Goal: Information Seeking & Learning: Find contact information

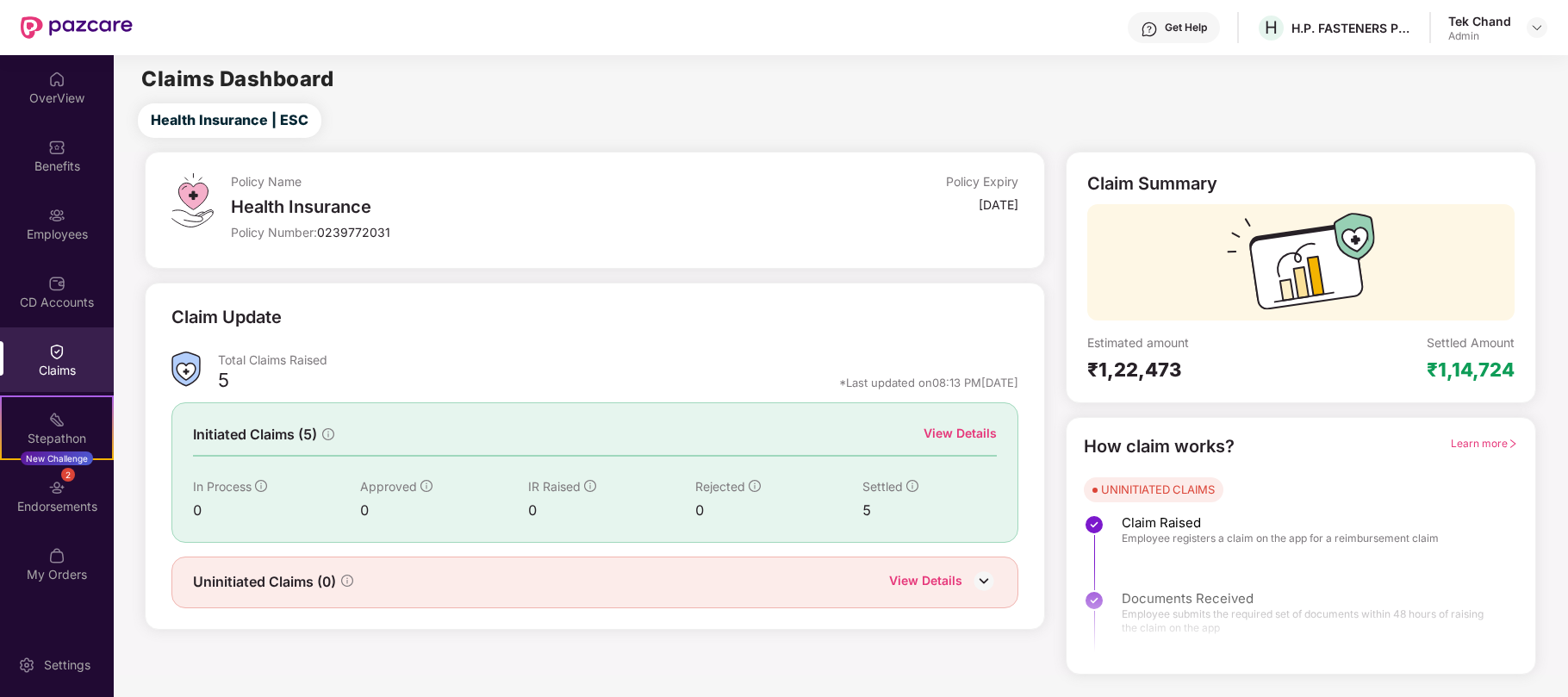
drag, startPoint x: 1173, startPoint y: 190, endPoint x: 1389, endPoint y: 222, distance: 218.4
click at [1193, 184] on div "Claim Summary" at bounding box center [1151, 183] width 130 height 21
drag, startPoint x: 70, startPoint y: 659, endPoint x: 277, endPoint y: 662, distance: 207.0
click at [70, 659] on div "Settings" at bounding box center [66, 664] width 57 height 17
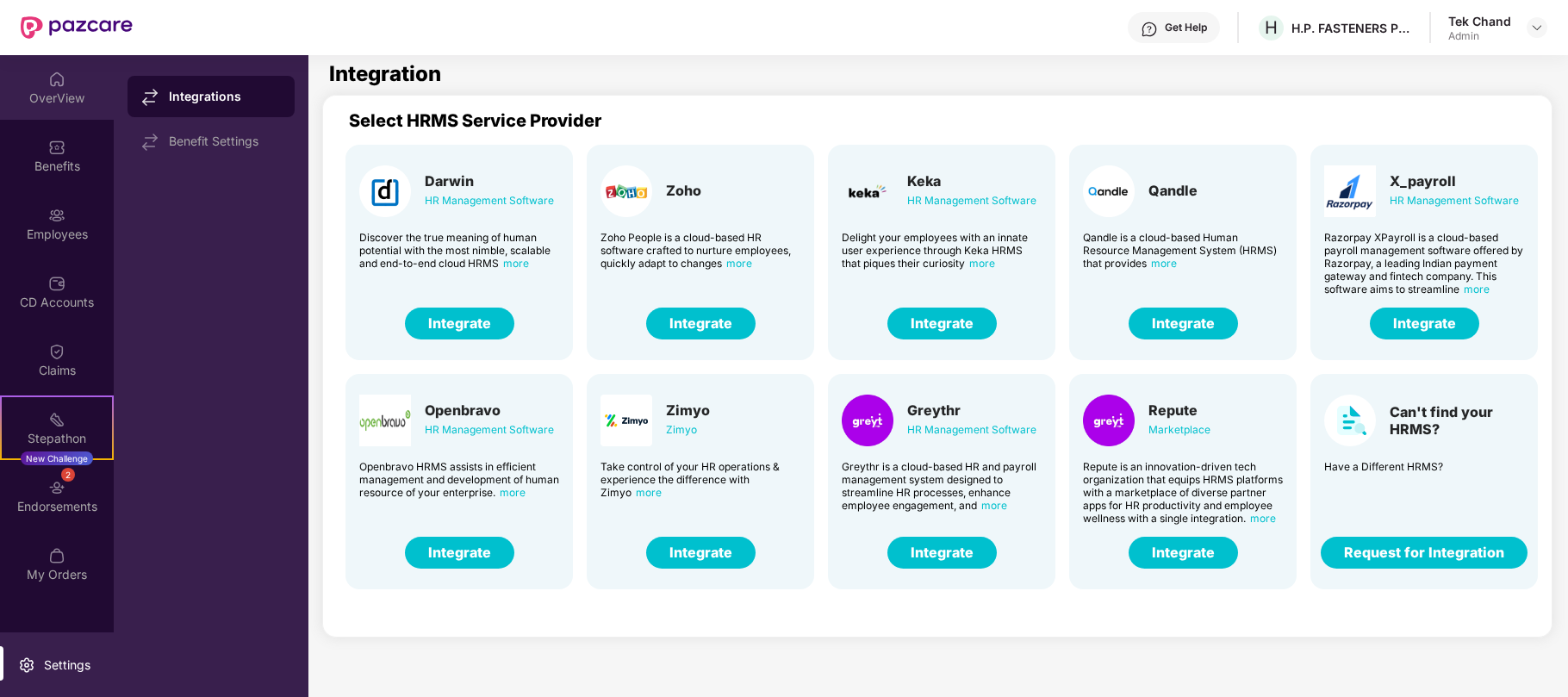
click at [39, 104] on div "OverView" at bounding box center [56, 98] width 113 height 17
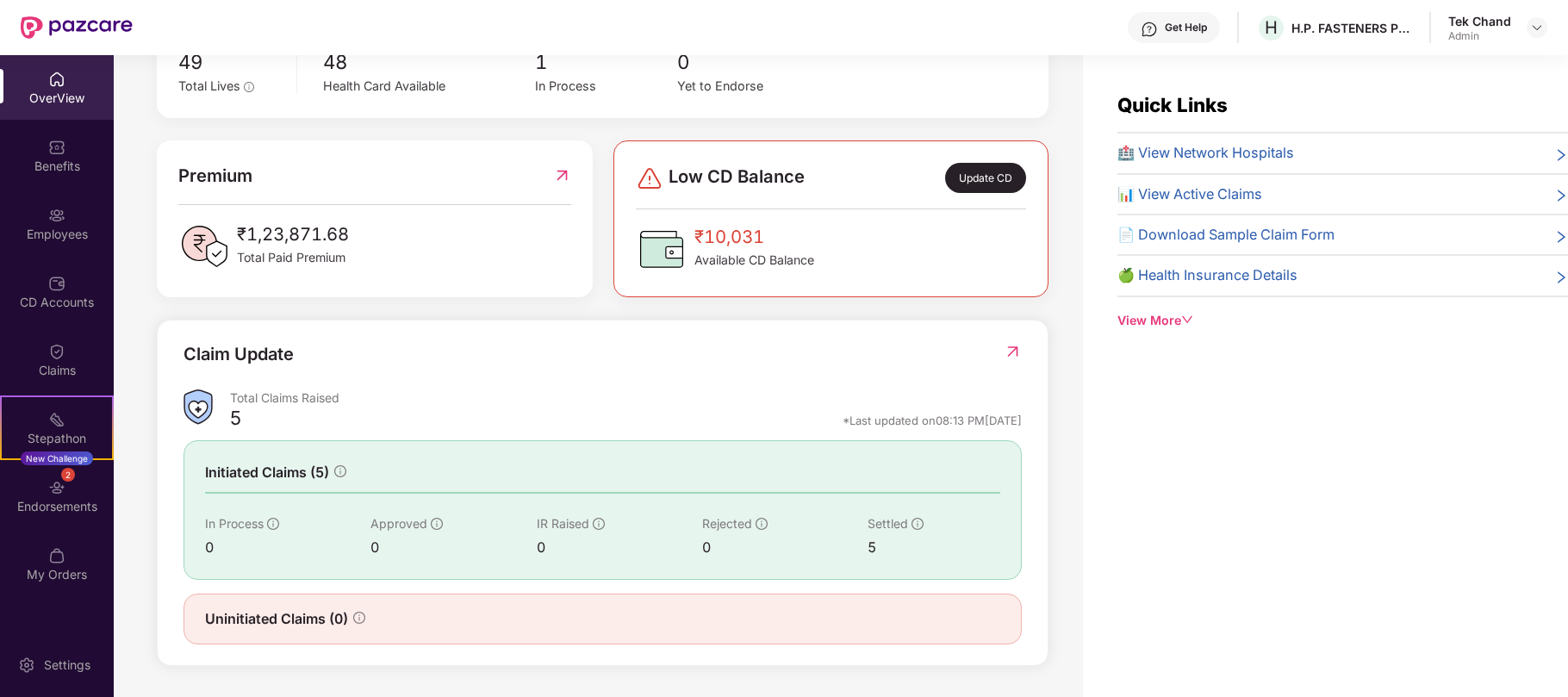
scroll to position [55, 0]
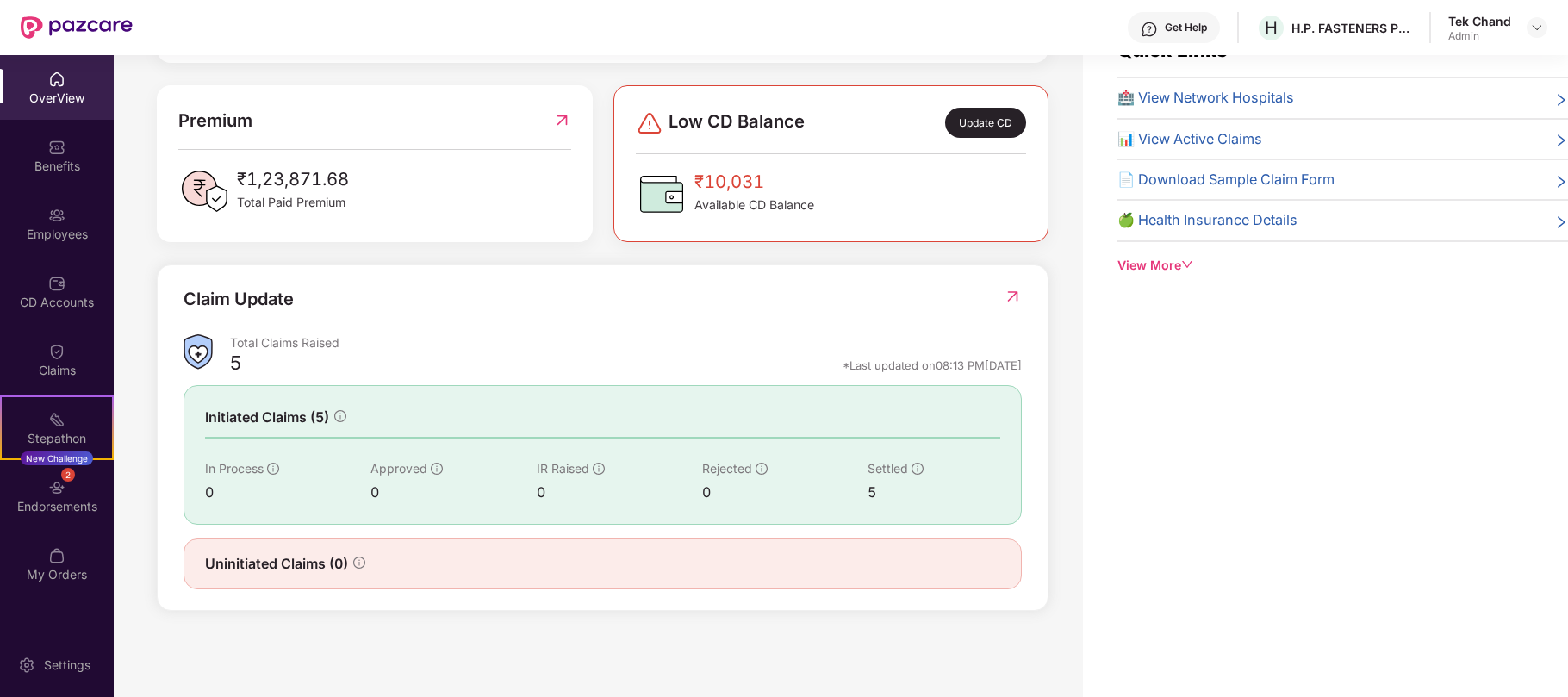
click at [916, 470] on icon "info-circle" at bounding box center [917, 468] width 12 height 12
drag, startPoint x: 267, startPoint y: 414, endPoint x: 820, endPoint y: 410, distance: 553.0
click at [820, 410] on div "Initiated Claims (5)" at bounding box center [602, 416] width 795 height 22
click at [1018, 287] on img at bounding box center [1012, 296] width 18 height 17
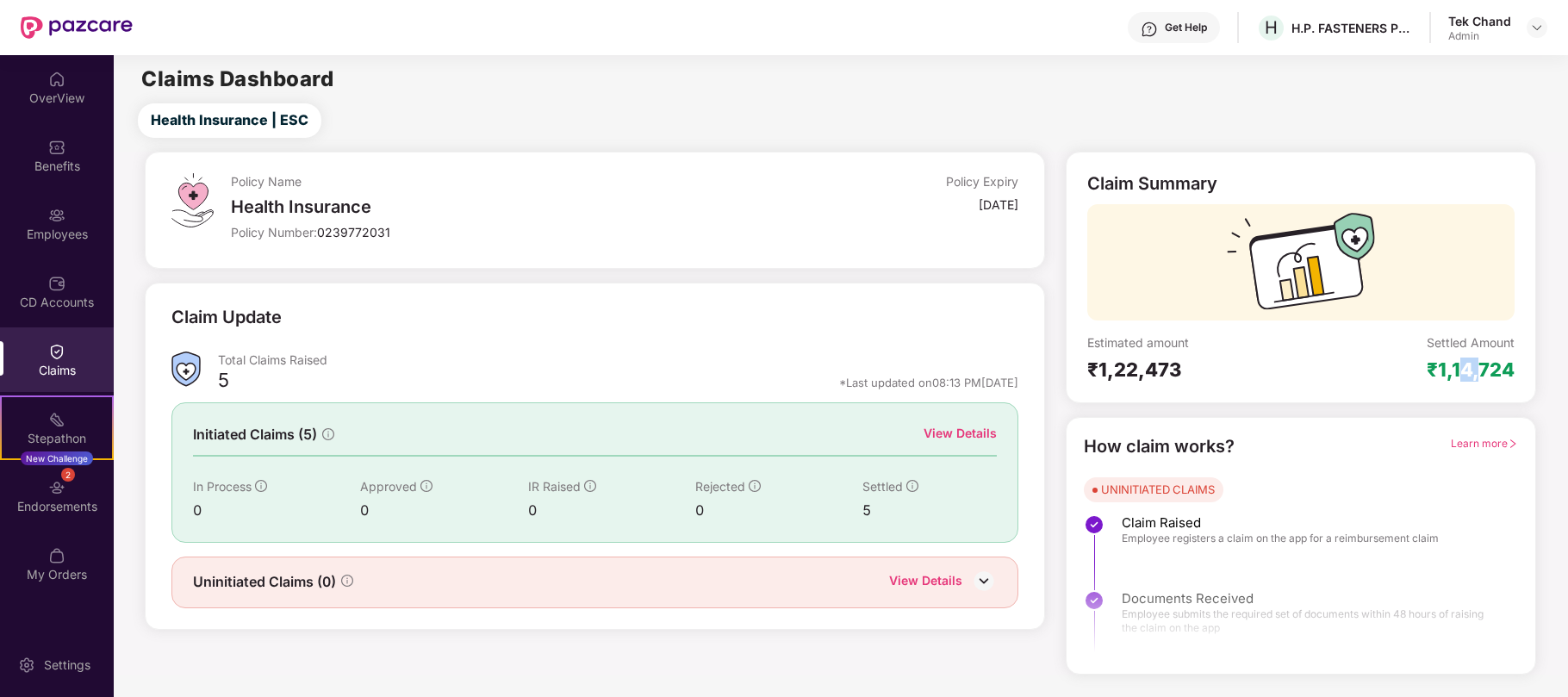
drag, startPoint x: 1465, startPoint y: 365, endPoint x: 1487, endPoint y: 377, distance: 25.1
click at [1487, 377] on div "₹1,14,724" at bounding box center [1471, 370] width 88 height 24
click at [957, 428] on div "View Details" at bounding box center [960, 433] width 73 height 19
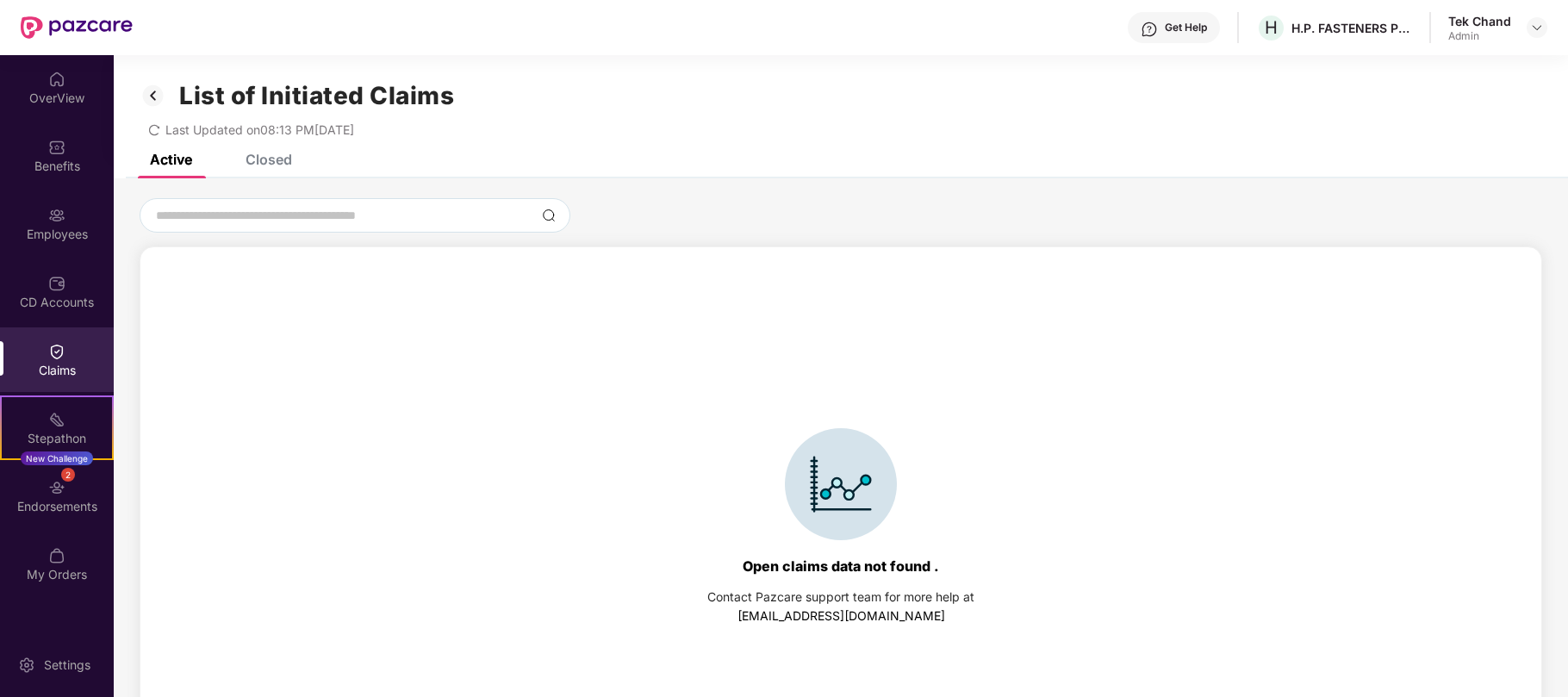
click at [286, 166] on div "Closed" at bounding box center [269, 159] width 47 height 17
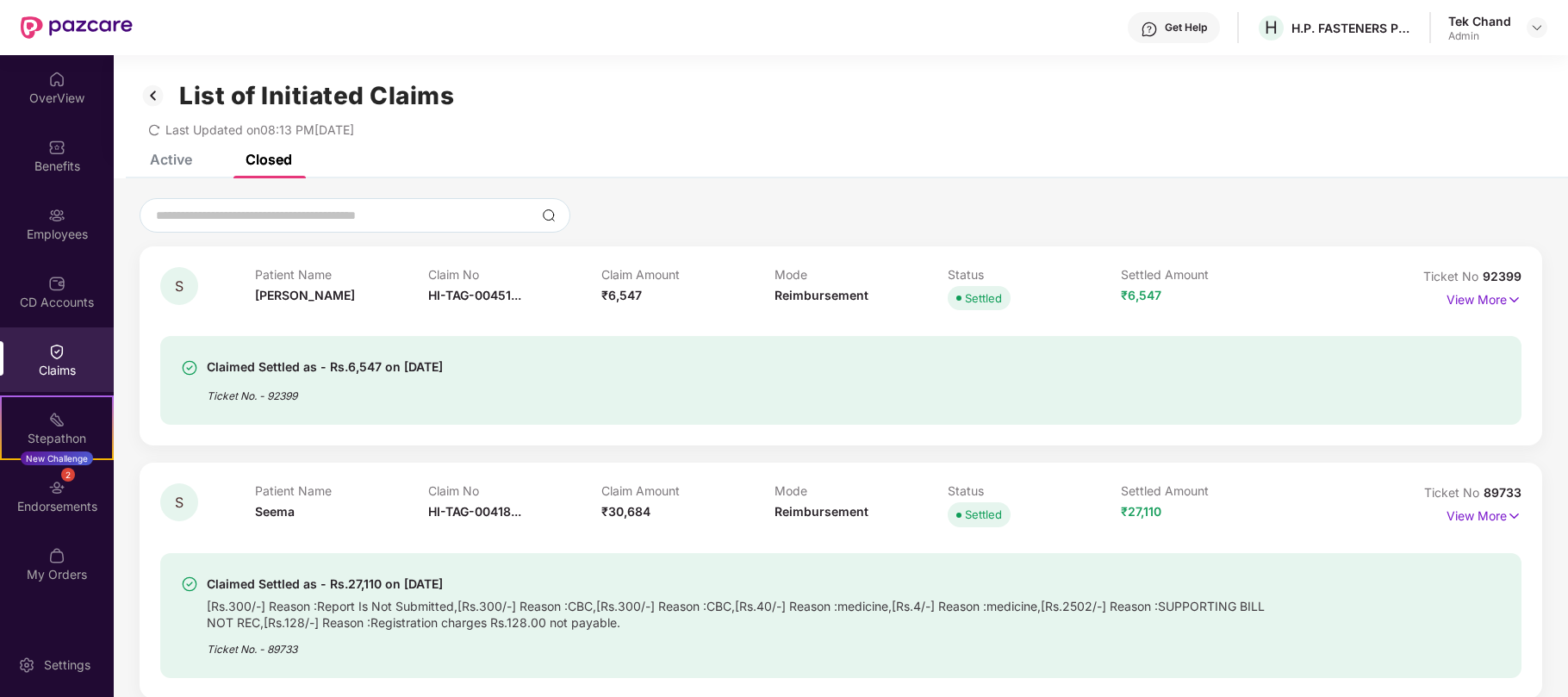
click at [660, 122] on div "Last Updated on 08:13 PM, 25 Aug 2025" at bounding box center [841, 123] width 1402 height 27
click at [256, 213] on input at bounding box center [344, 215] width 381 height 18
click at [1123, 148] on div "List of Initiated Claims Last Updated on 08:13 PM, 25 Aug 2025" at bounding box center [840, 105] width 1454 height 99
click at [1538, 32] on img at bounding box center [1536, 27] width 14 height 14
drag, startPoint x: 1011, startPoint y: 121, endPoint x: 1086, endPoint y: 87, distance: 82.3
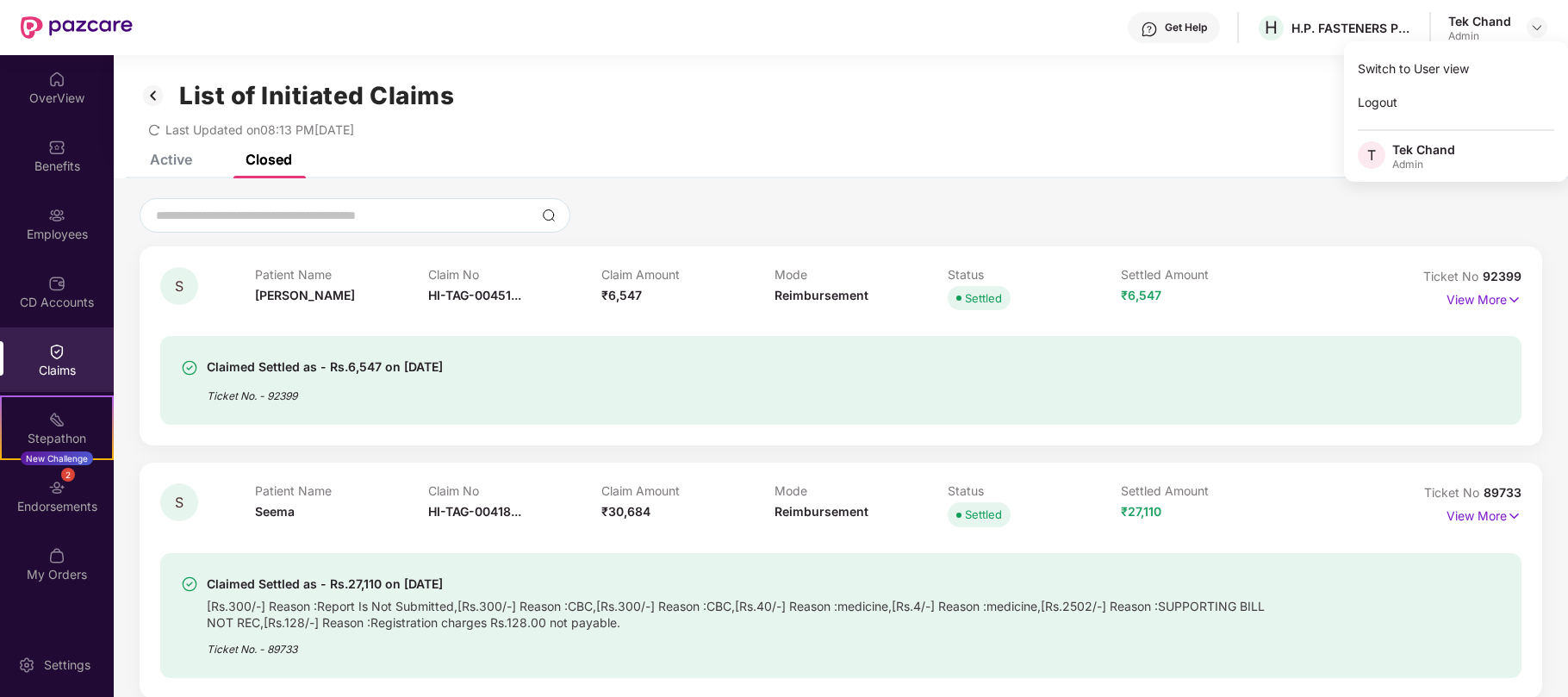
click at [1011, 121] on div "Last Updated on 08:13 PM, 25 Aug 2025" at bounding box center [841, 123] width 1402 height 27
click at [1400, 32] on div "H.P. FASTENERS PVT. LTD." at bounding box center [1352, 27] width 121 height 16
click at [567, 123] on div "Last Updated on 08:13 PM, 25 Aug 2025" at bounding box center [841, 123] width 1402 height 27
drag, startPoint x: 298, startPoint y: 94, endPoint x: 508, endPoint y: 88, distance: 210.1
click at [508, 88] on div "List of Initiated Claims" at bounding box center [841, 95] width 1402 height 29
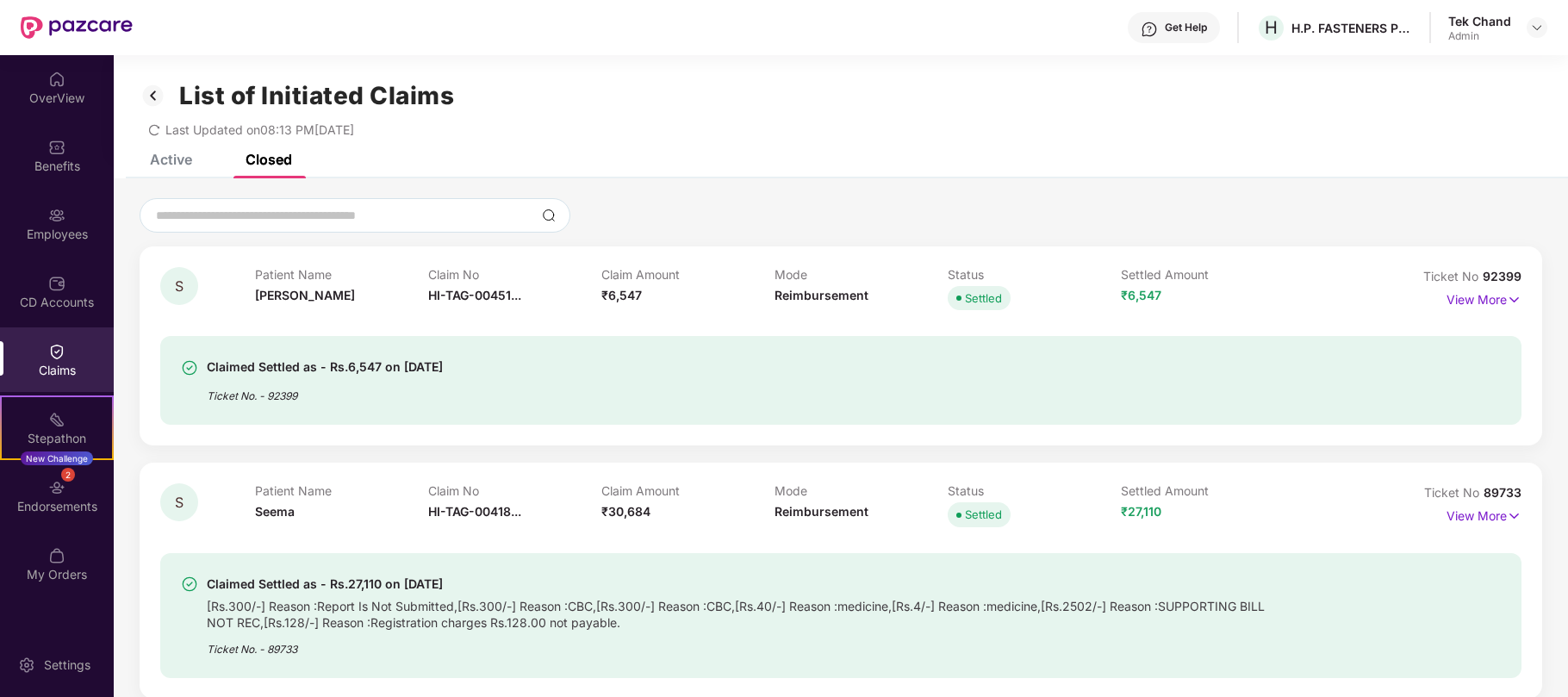
click at [729, 155] on div "Active Closed" at bounding box center [840, 167] width 1454 height 24
click at [1487, 301] on p "View More" at bounding box center [1484, 298] width 75 height 23
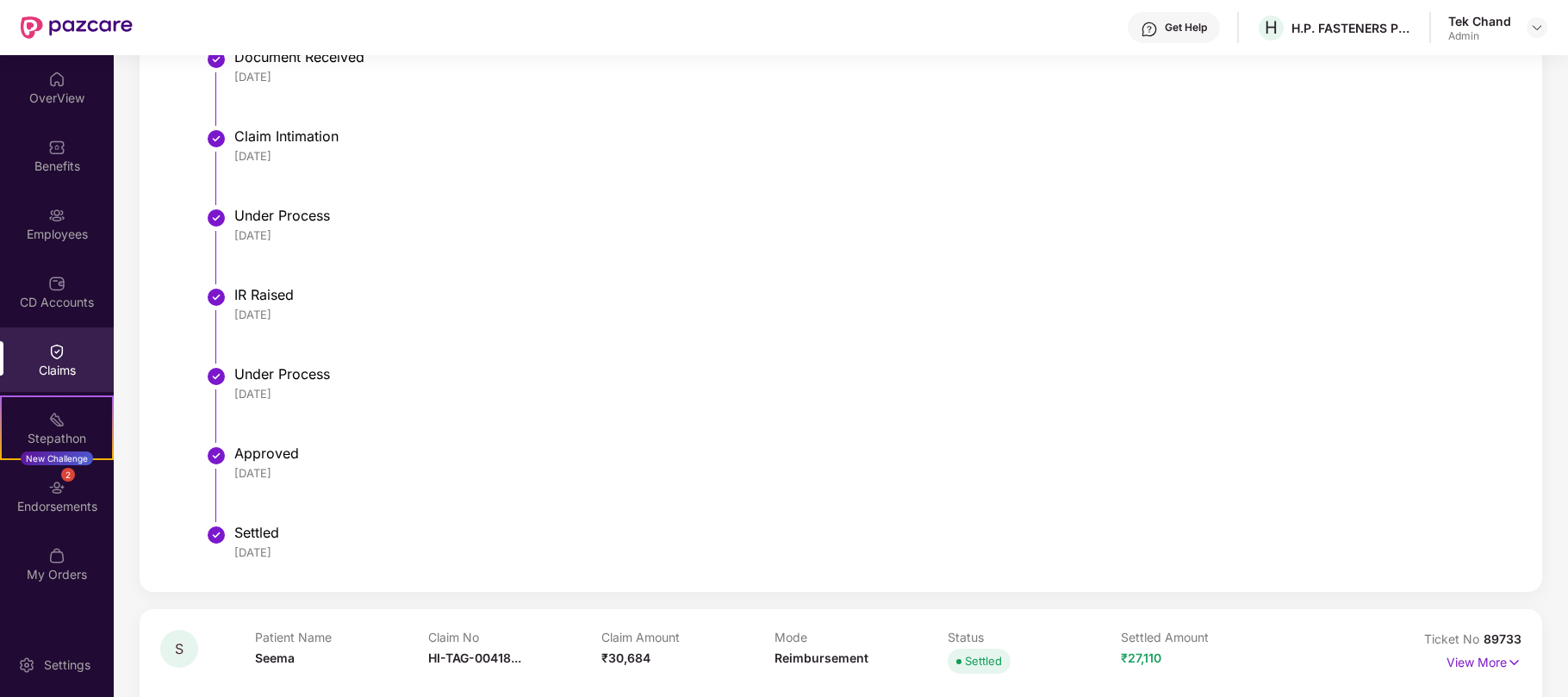
scroll to position [459, 0]
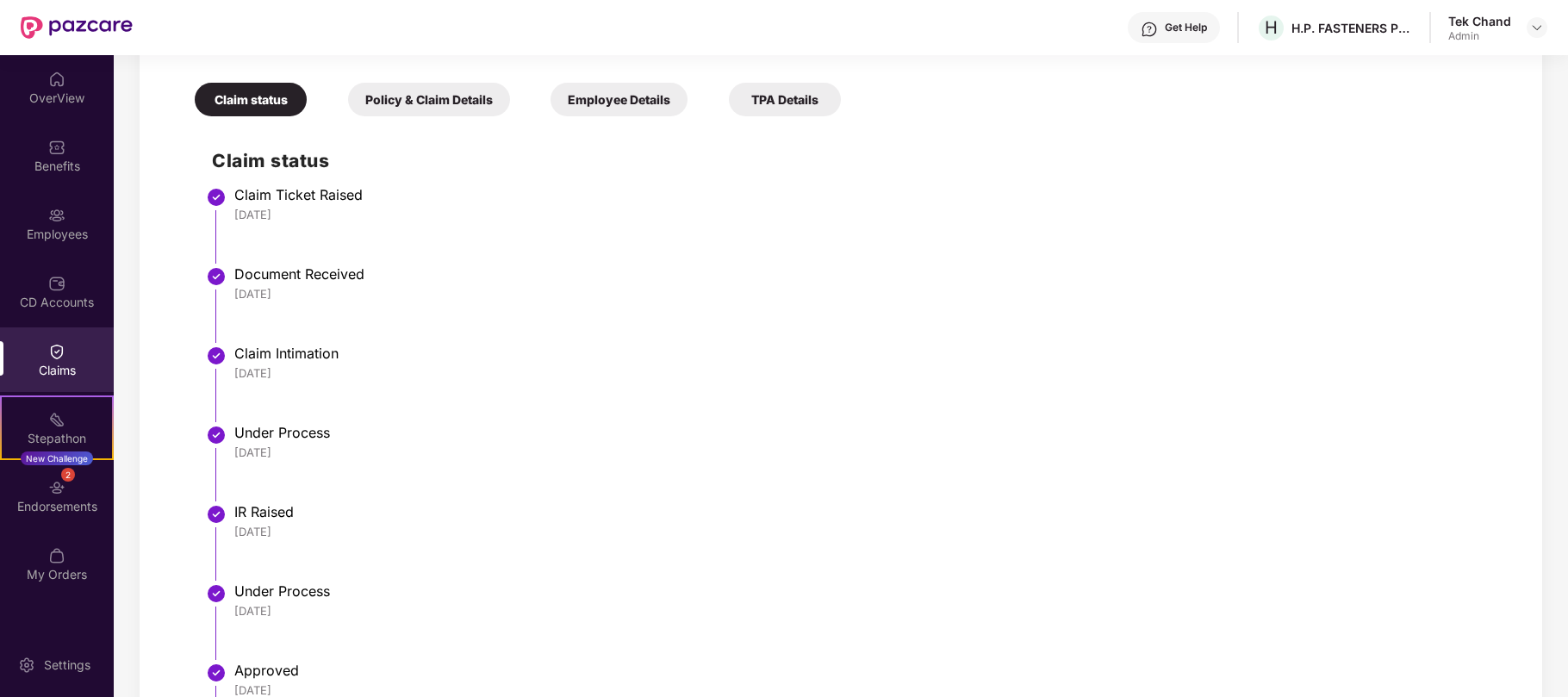
click at [797, 101] on div "TPA Details" at bounding box center [785, 99] width 112 height 34
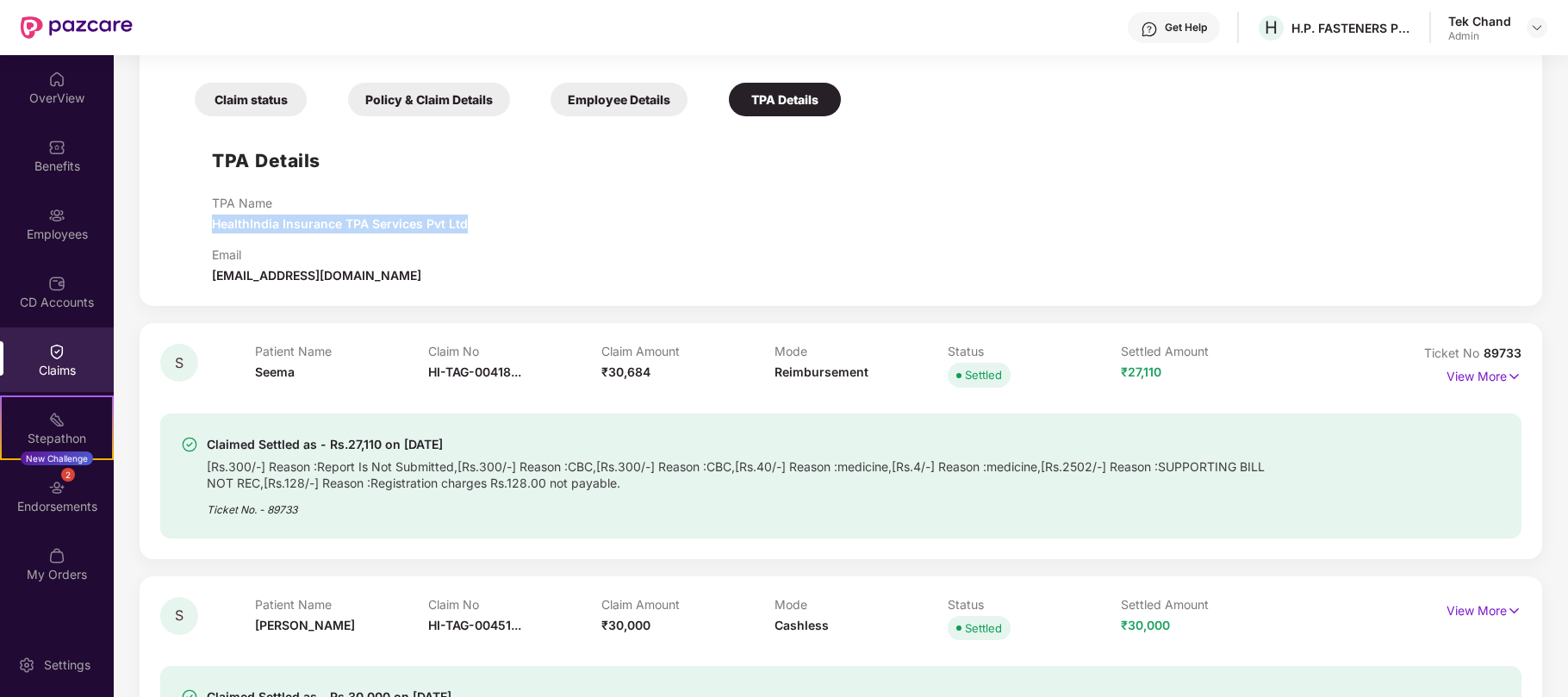
drag, startPoint x: 213, startPoint y: 225, endPoint x: 508, endPoint y: 232, distance: 295.1
click at [508, 232] on div "TPA Name HealthIndia Insurance TPA Services Pvt Ltd" at bounding box center [857, 214] width 1292 height 37
click at [623, 259] on div "Email crm.pazcare@healthindiatpa.com" at bounding box center [857, 266] width 1292 height 37
drag, startPoint x: 212, startPoint y: 276, endPoint x: 432, endPoint y: 269, distance: 220.1
click at [432, 269] on div "Email crm.pazcare@healthindiatpa.com" at bounding box center [857, 266] width 1292 height 37
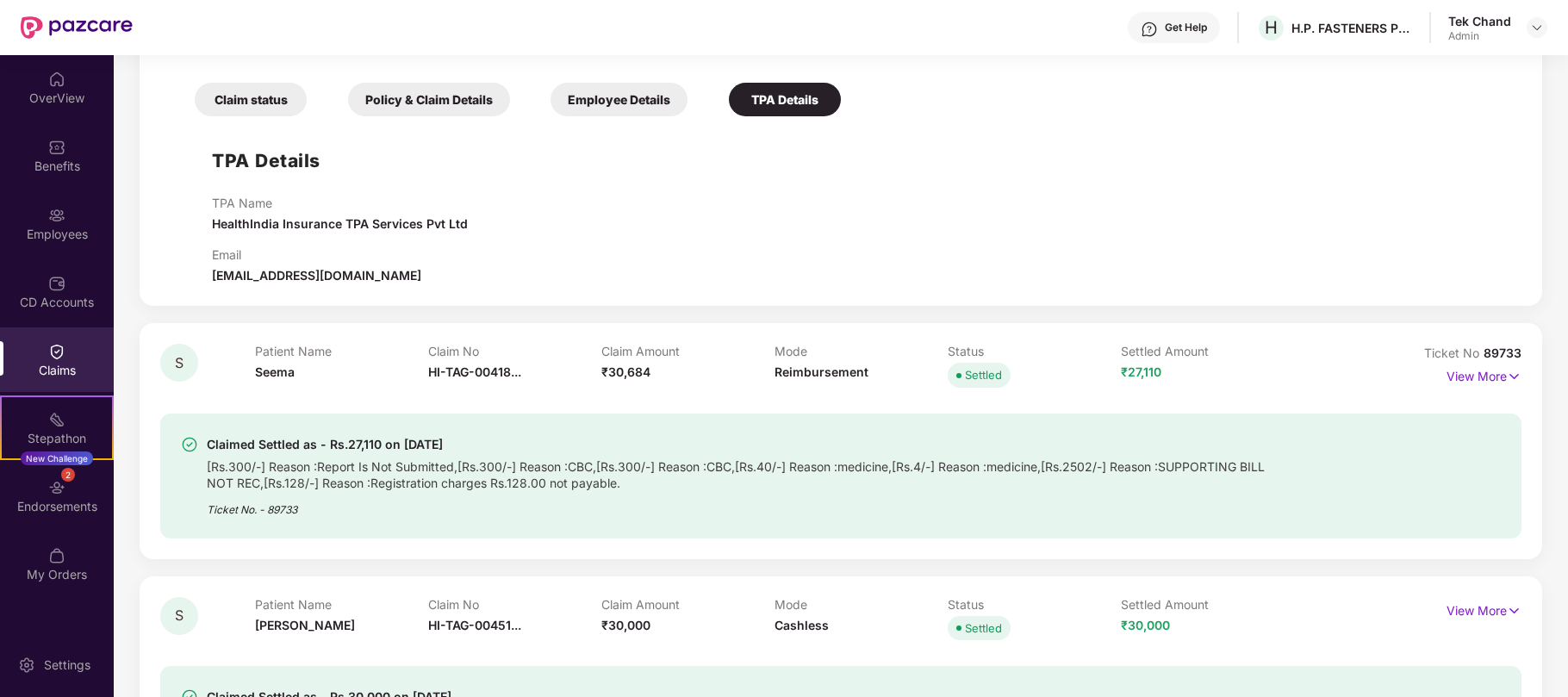
copy span "crm.pazcare@healthindiatpa.com"
click at [855, 260] on div "Email crm.pazcare@healthindiatpa.com" at bounding box center [857, 266] width 1292 height 37
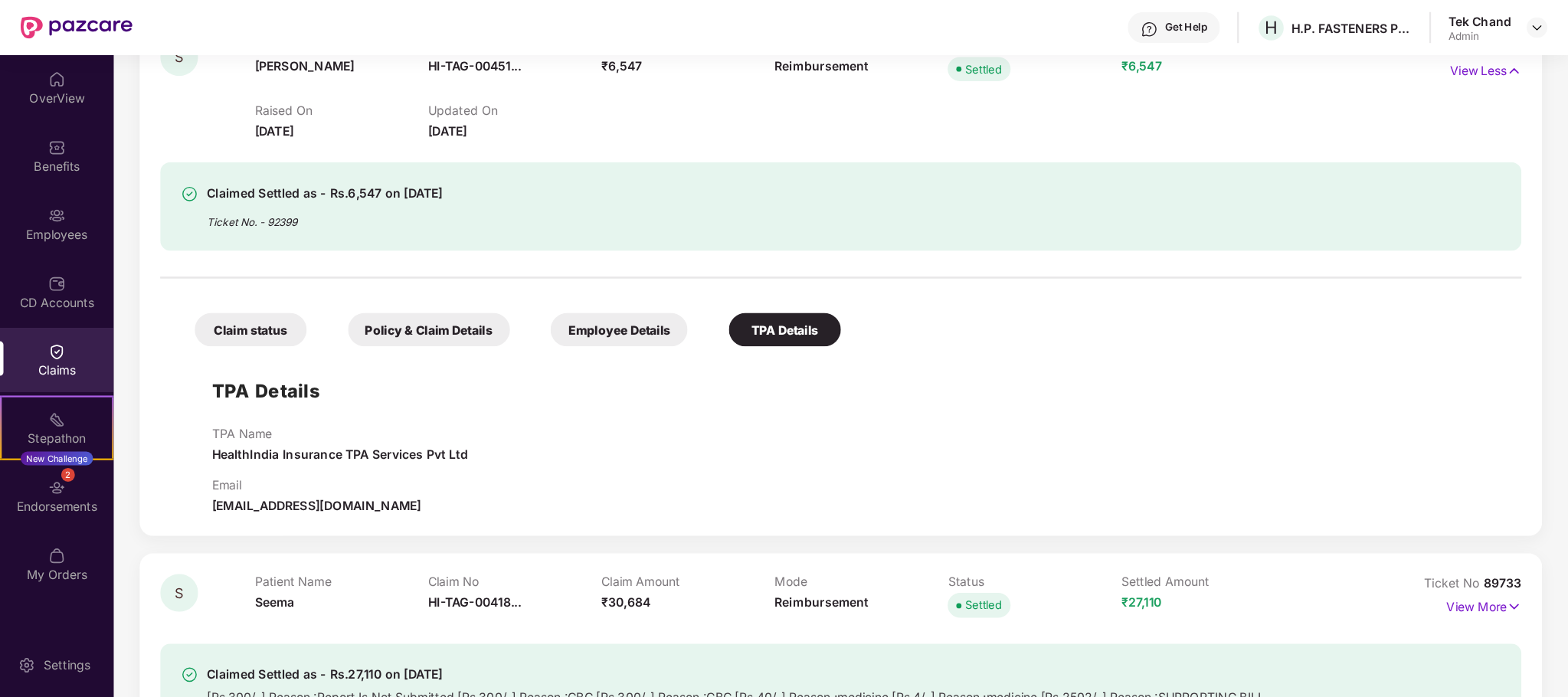
scroll to position [102, 0]
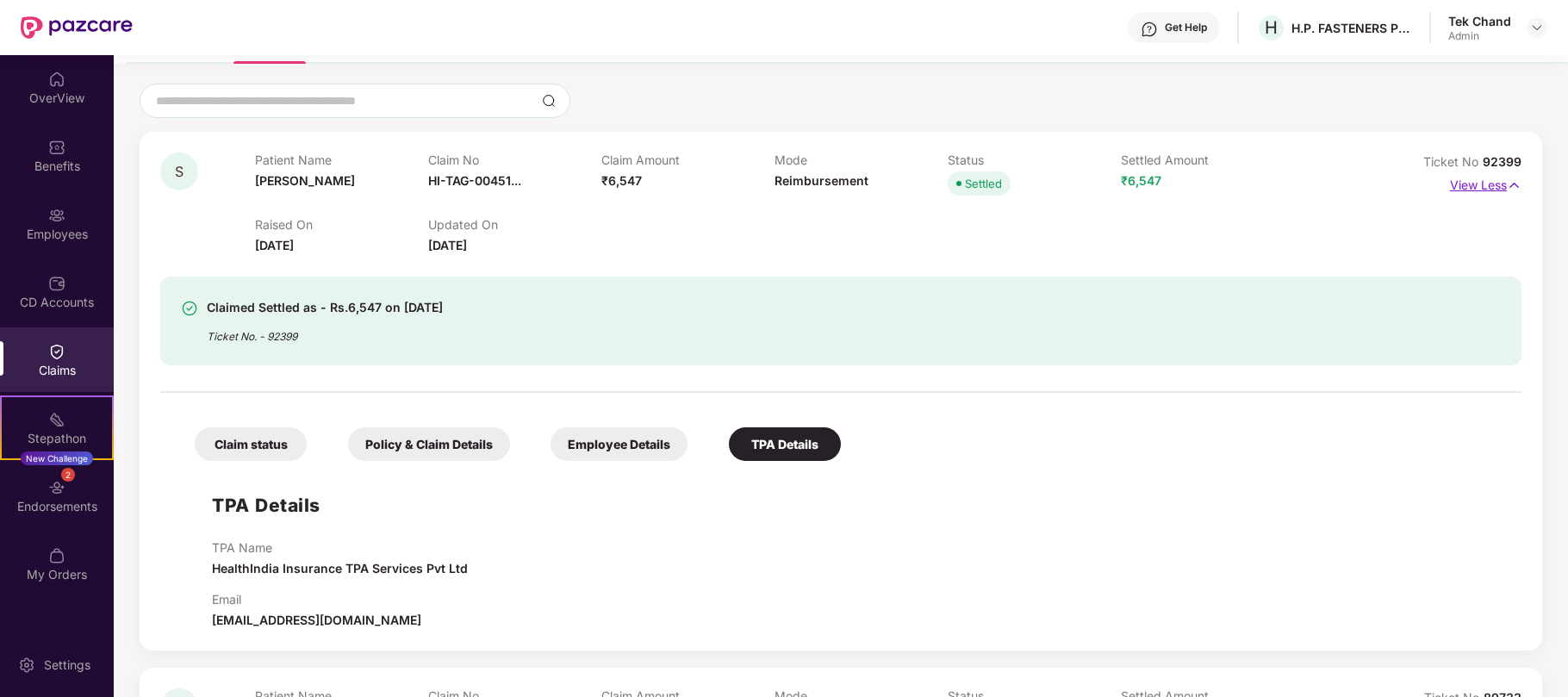
click at [1472, 184] on p "View Less" at bounding box center [1486, 182] width 71 height 23
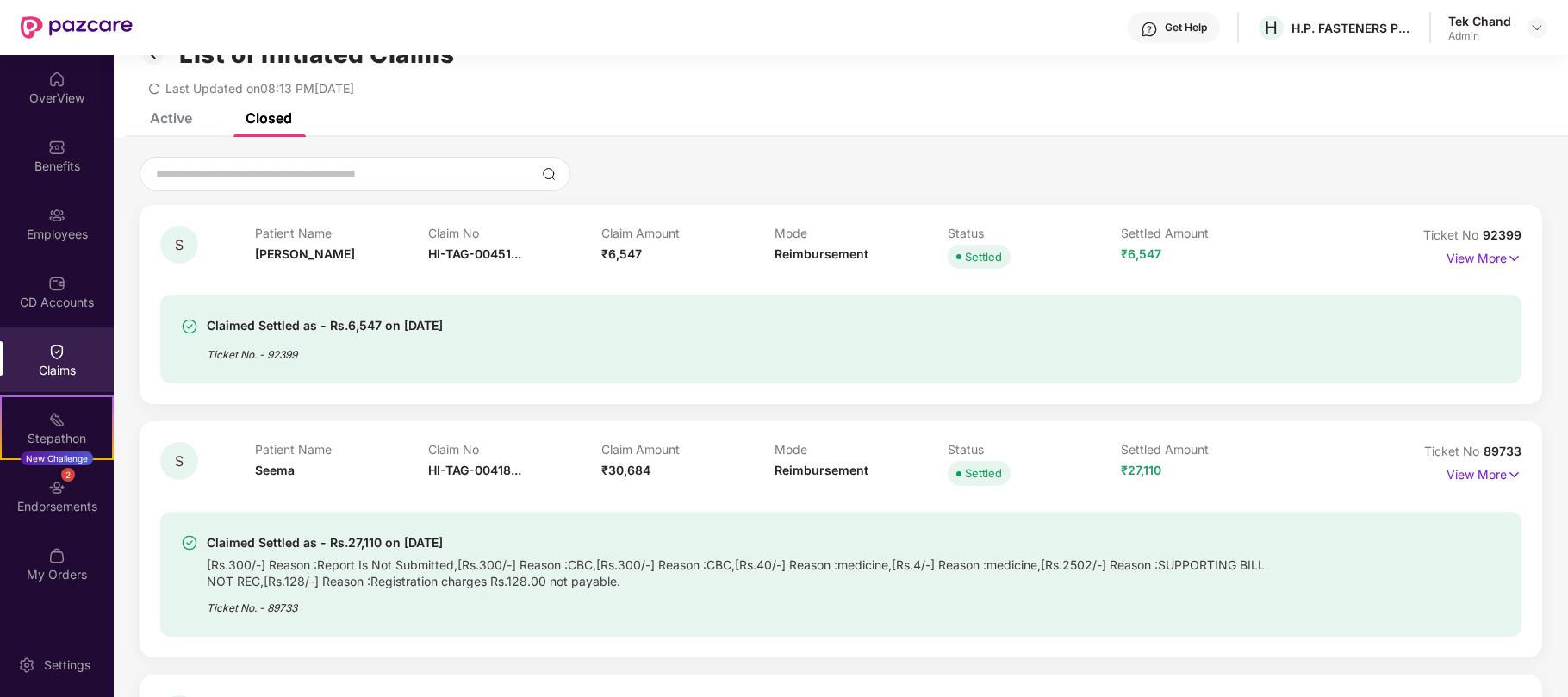
scroll to position [0, 0]
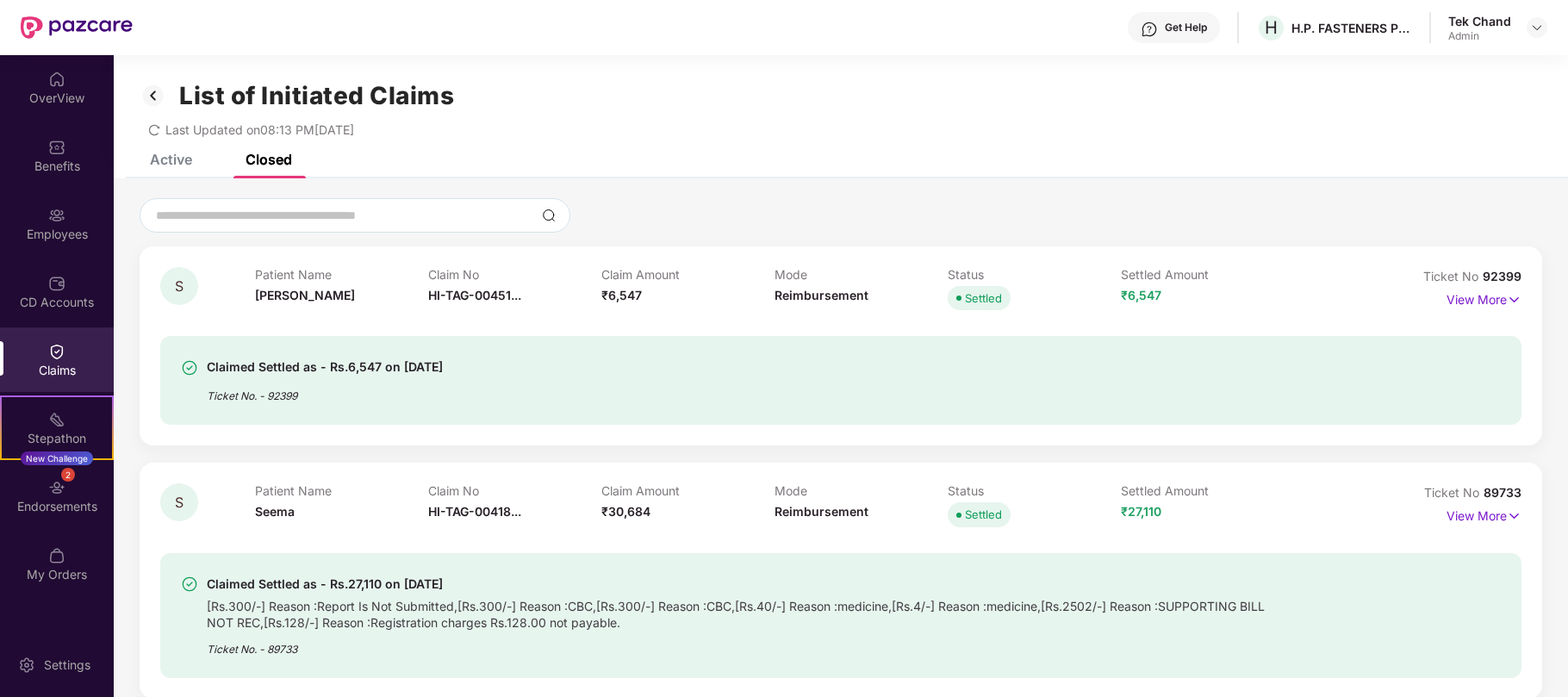
click at [64, 353] on img at bounding box center [57, 351] width 17 height 17
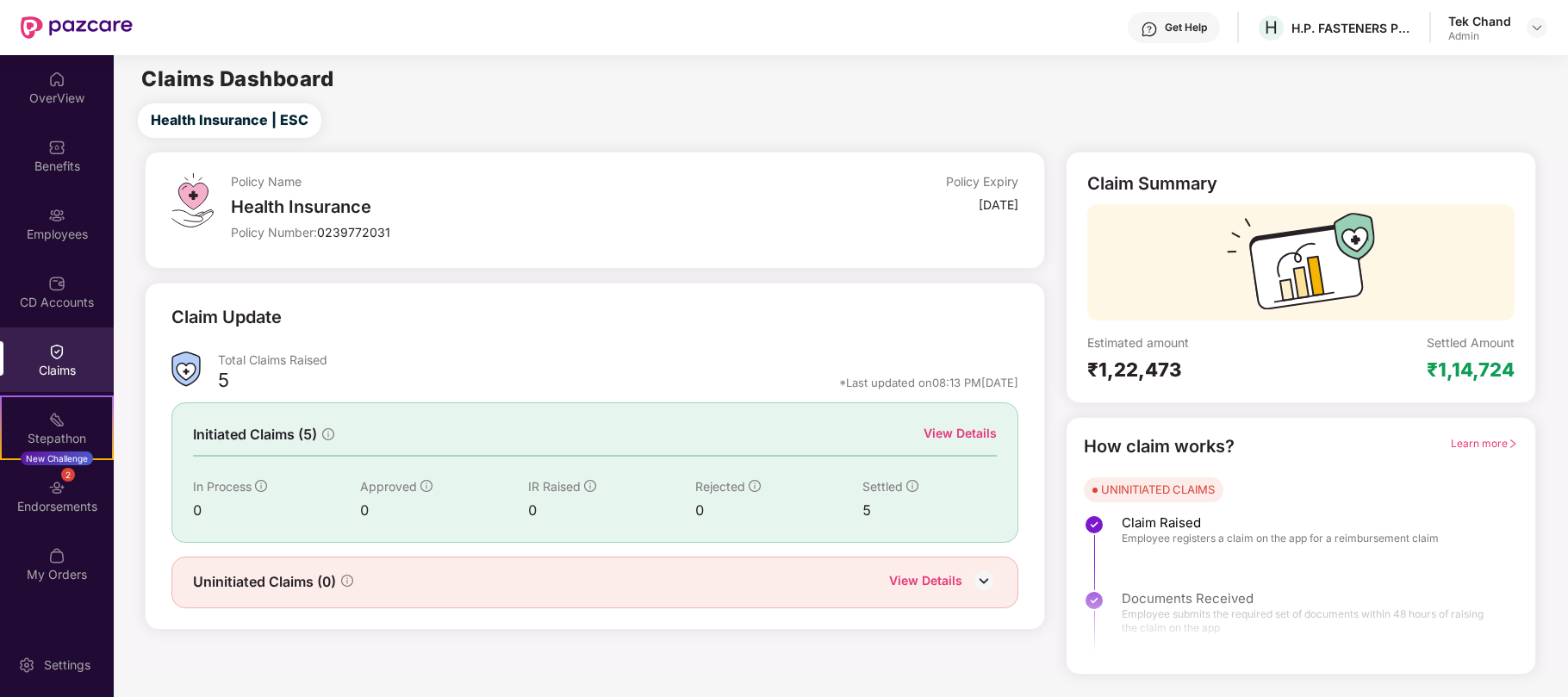
click at [948, 434] on div "View Details" at bounding box center [960, 433] width 73 height 19
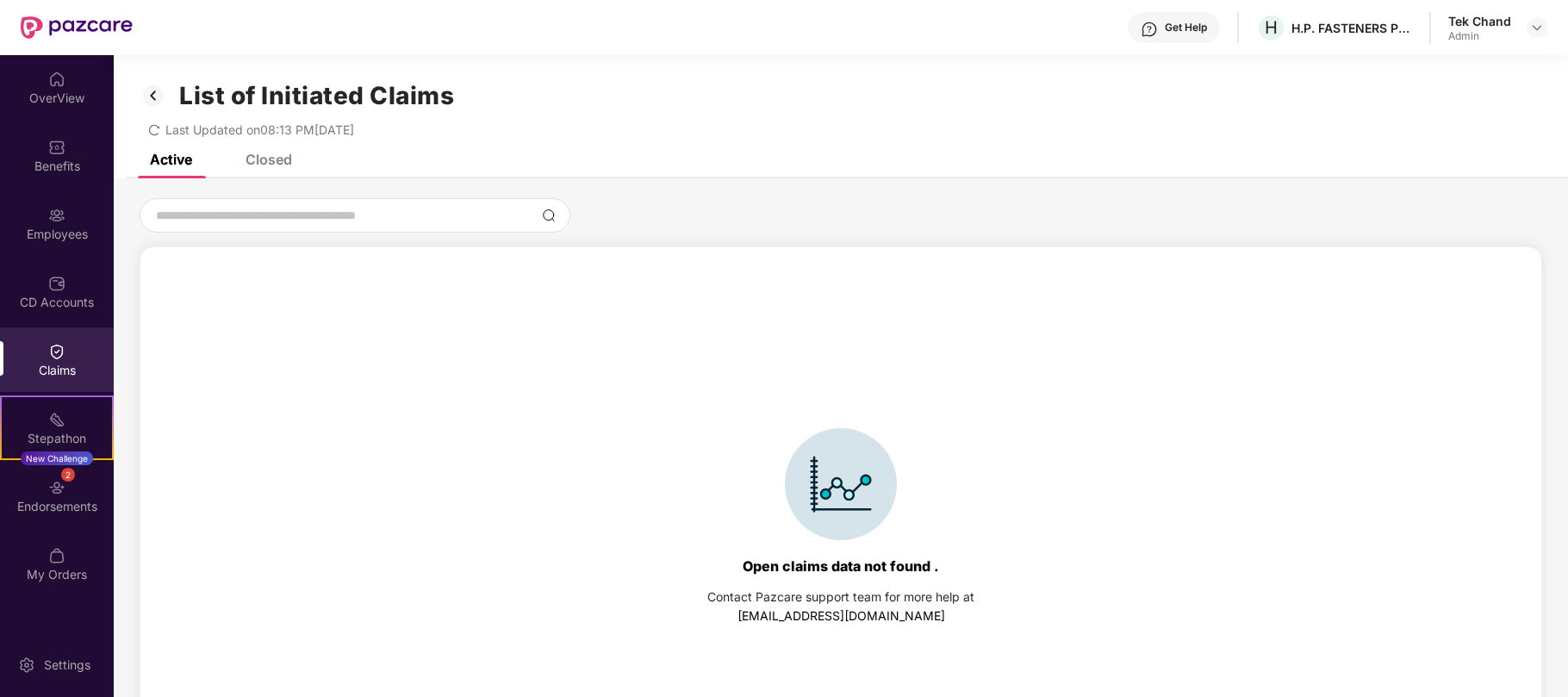
click at [286, 158] on div "Closed" at bounding box center [269, 159] width 47 height 17
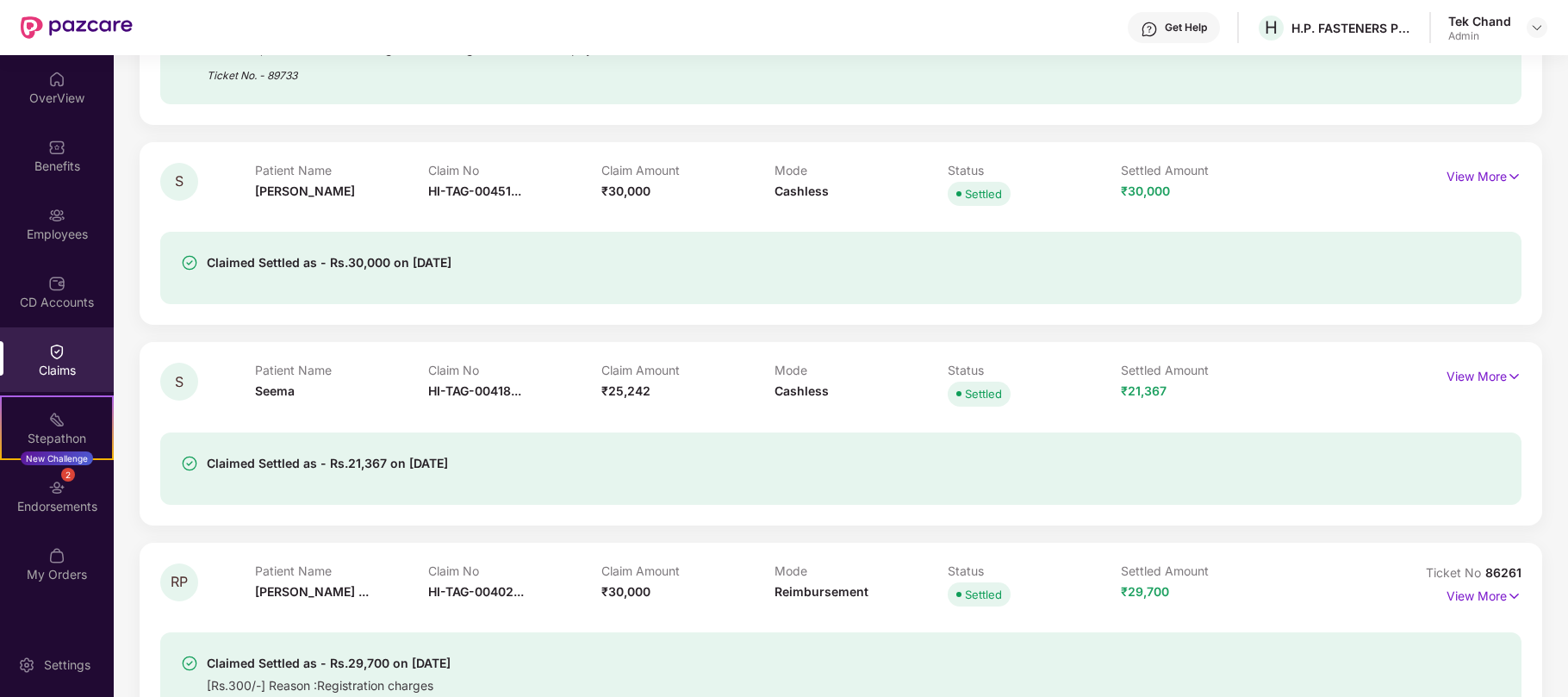
scroll to position [655, 0]
